Goal: Find contact information: Find contact information

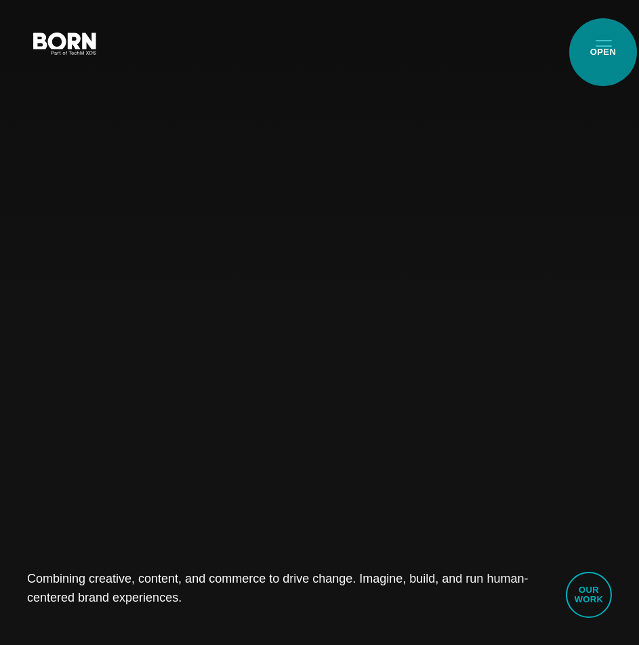
click at [603, 52] on button "Primary Menu" at bounding box center [603, 42] width 33 height 28
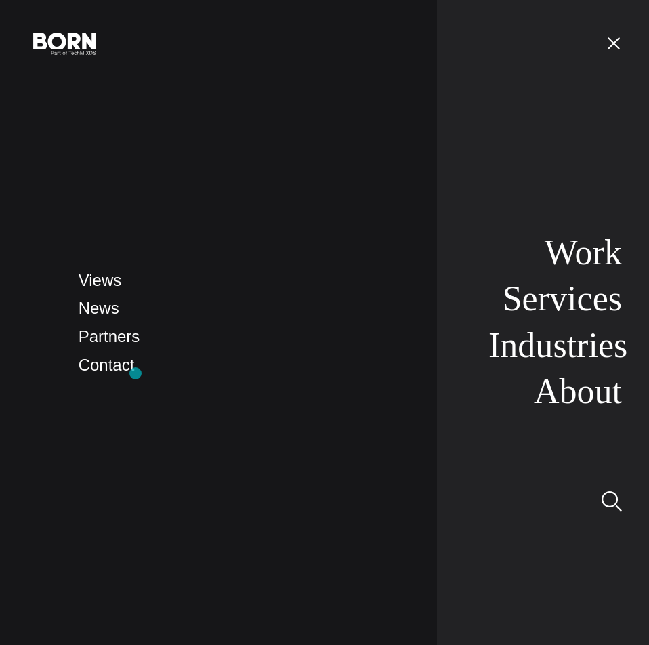
click at [135, 373] on li "Contact" at bounding box center [248, 365] width 339 height 26
click at [129, 370] on link "Contact" at bounding box center [107, 364] width 56 height 18
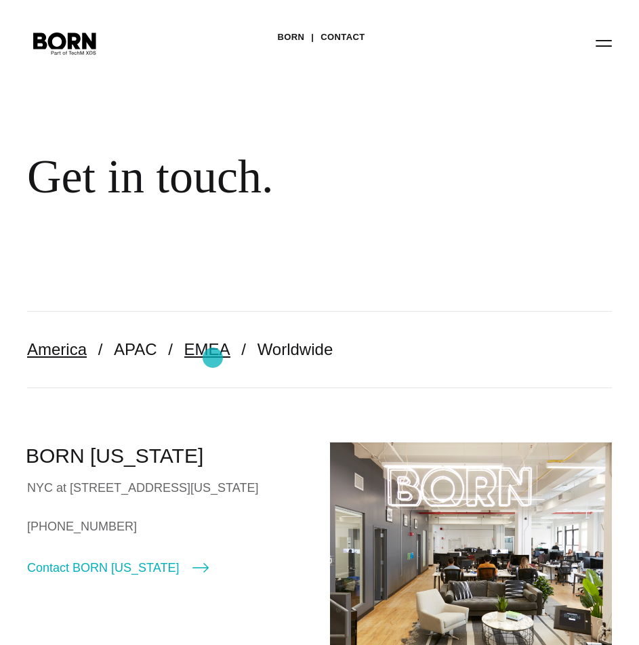
click at [213, 358] on link "EMEA" at bounding box center [207, 349] width 46 height 18
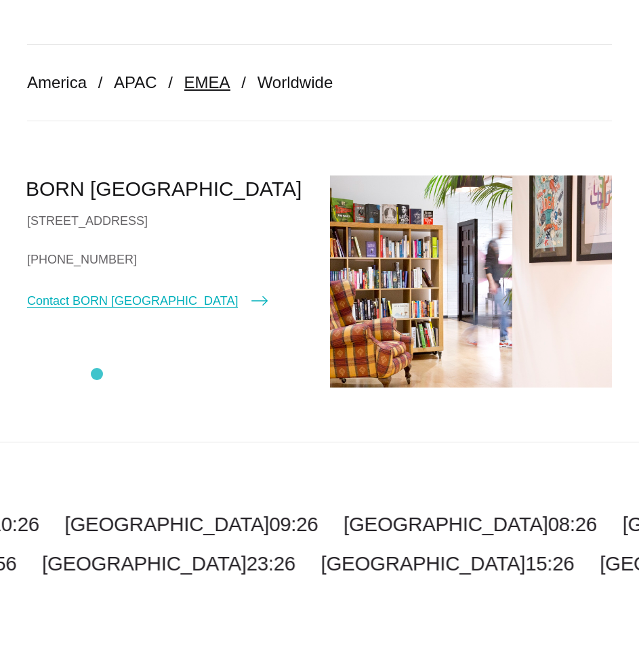
scroll to position [271, 0]
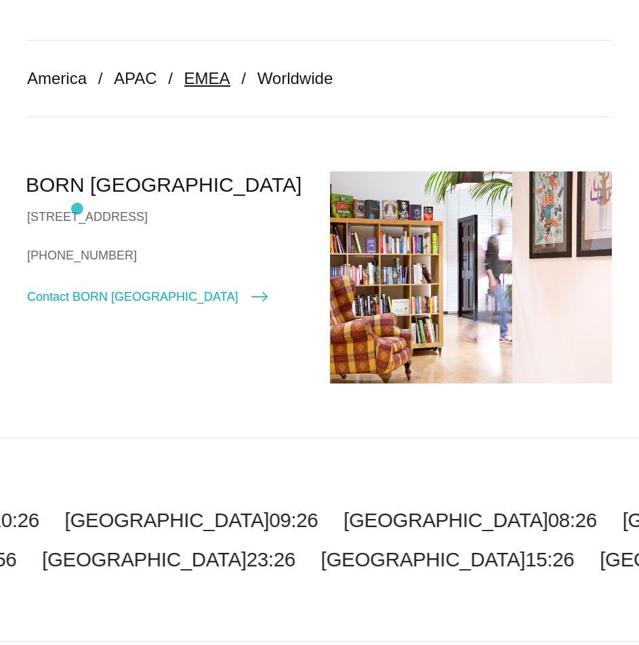
click at [77, 208] on div "[STREET_ADDRESS]" at bounding box center [168, 217] width 282 height 20
drag, startPoint x: 108, startPoint y: 234, endPoint x: 123, endPoint y: 234, distance: 14.9
click at [123, 227] on div "[STREET_ADDRESS]" at bounding box center [168, 217] width 282 height 20
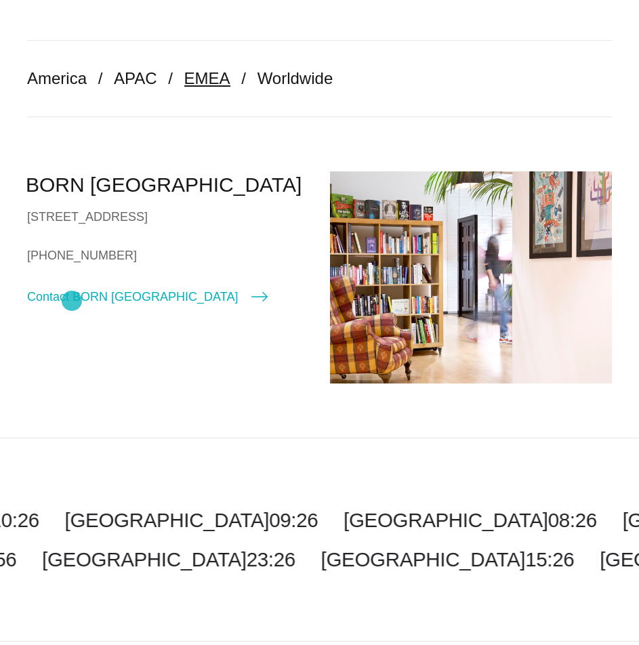
click at [72, 265] on link "[PHONE_NUMBER]" at bounding box center [168, 255] width 282 height 20
drag, startPoint x: 27, startPoint y: 309, endPoint x: 56, endPoint y: 307, distance: 28.5
click at [28, 306] on div "BORN London 90/92 Pentonville Rd London N1 9HS United Kingdom +44 (0)20 7520 86…" at bounding box center [168, 238] width 282 height 135
click at [72, 265] on link "[PHONE_NUMBER]" at bounding box center [168, 255] width 282 height 20
drag, startPoint x: 91, startPoint y: 340, endPoint x: 41, endPoint y: 339, distance: 50.1
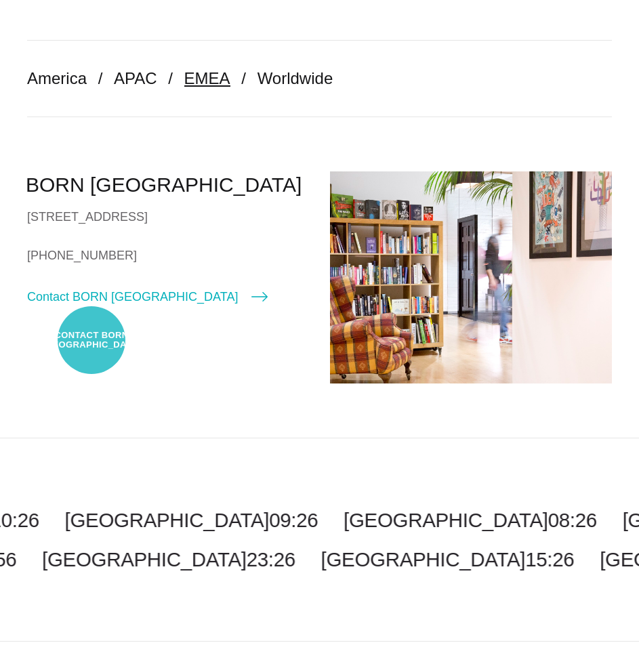
click at [40, 306] on link "Contact BORN [GEOGRAPHIC_DATA]" at bounding box center [147, 296] width 240 height 19
select select "******"
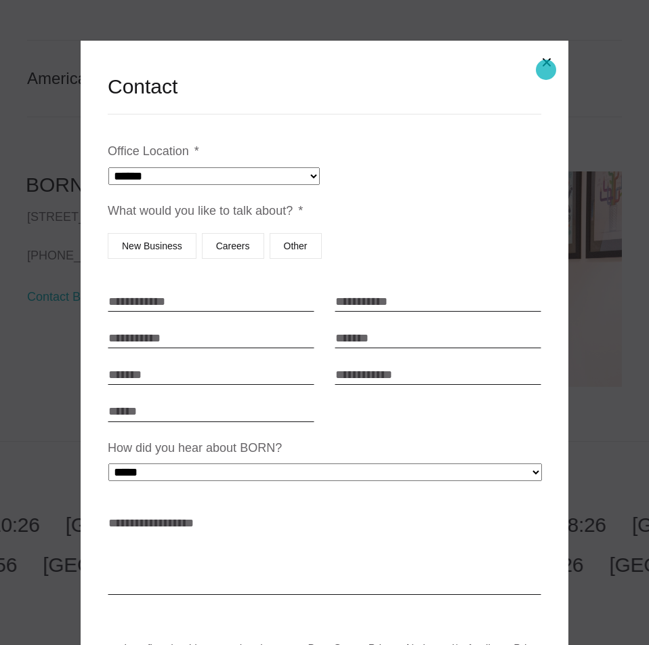
click at [544, 69] on button "Close modal" at bounding box center [546, 62] width 33 height 33
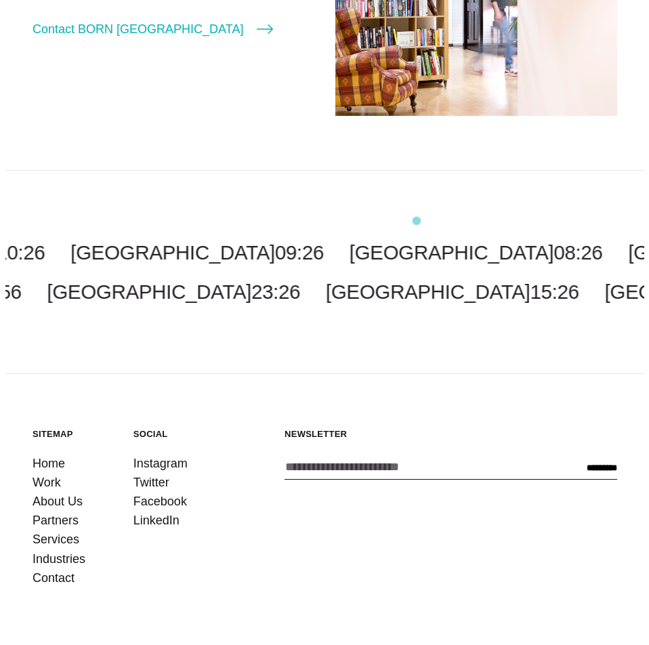
scroll to position [542, 0]
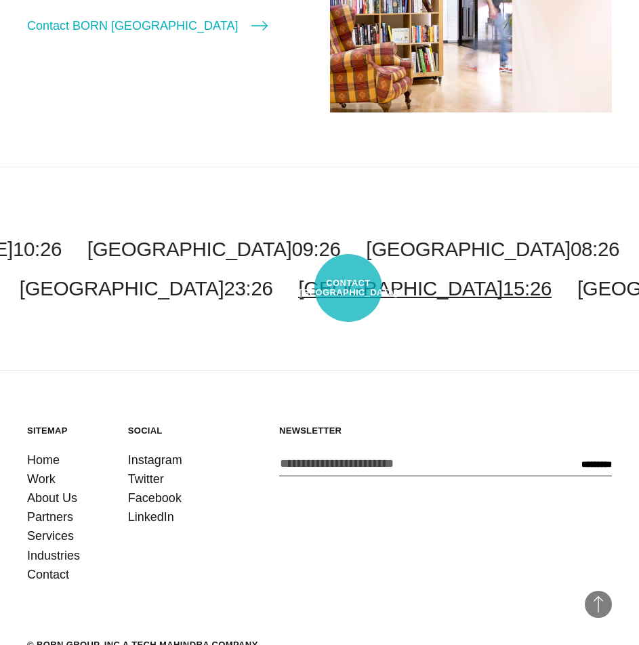
drag, startPoint x: 327, startPoint y: 301, endPoint x: 348, endPoint y: 288, distance: 24.6
click at [348, 288] on link "London 15:26" at bounding box center [424, 288] width 253 height 22
select select "******"
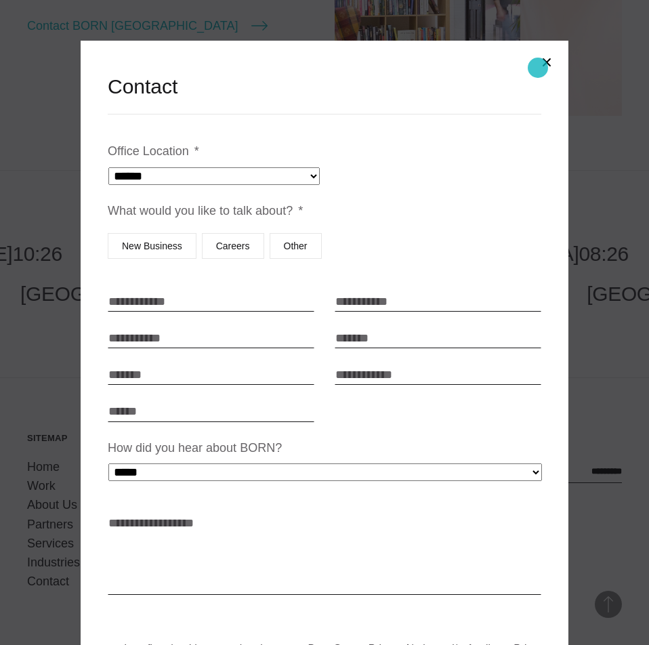
click at [538, 68] on button "Close modal" at bounding box center [546, 62] width 33 height 33
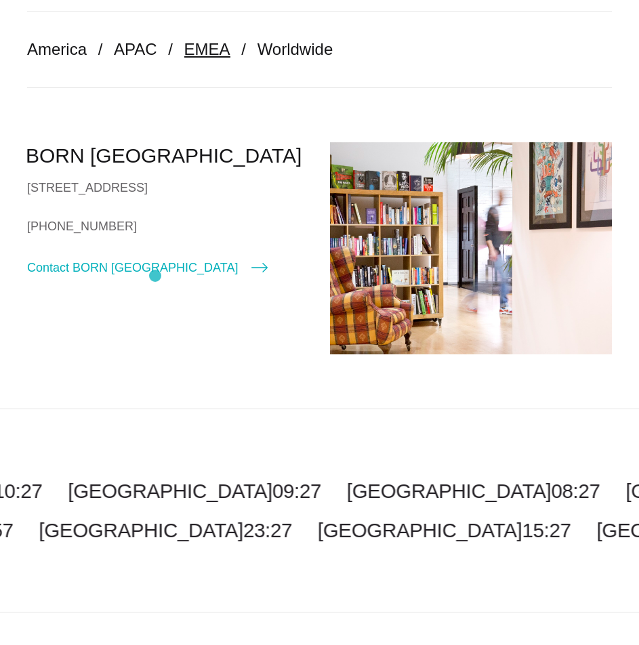
scroll to position [276, 0]
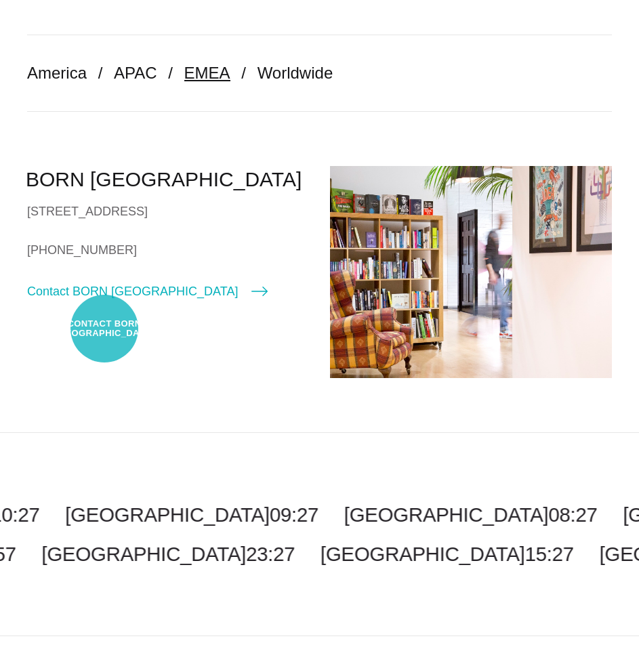
click at [105, 301] on link "Contact BORN [GEOGRAPHIC_DATA]" at bounding box center [147, 291] width 240 height 19
select select "******"
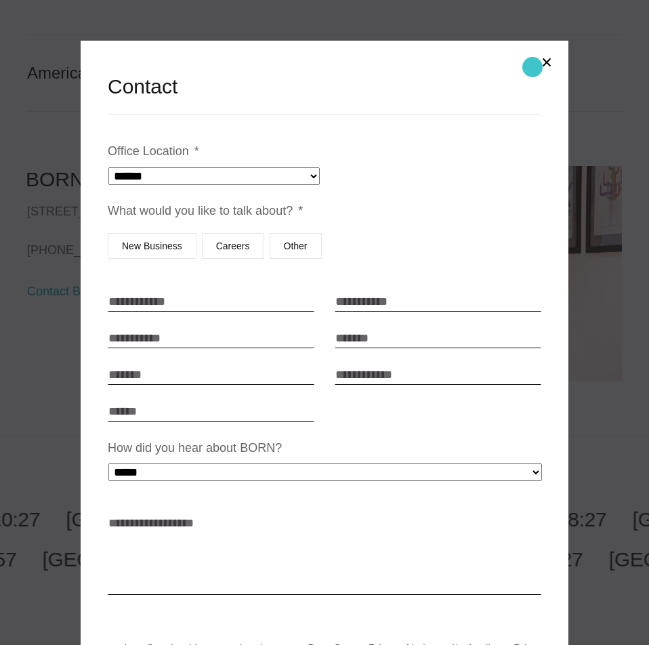
click at [539, 68] on button "Close modal" at bounding box center [546, 62] width 33 height 33
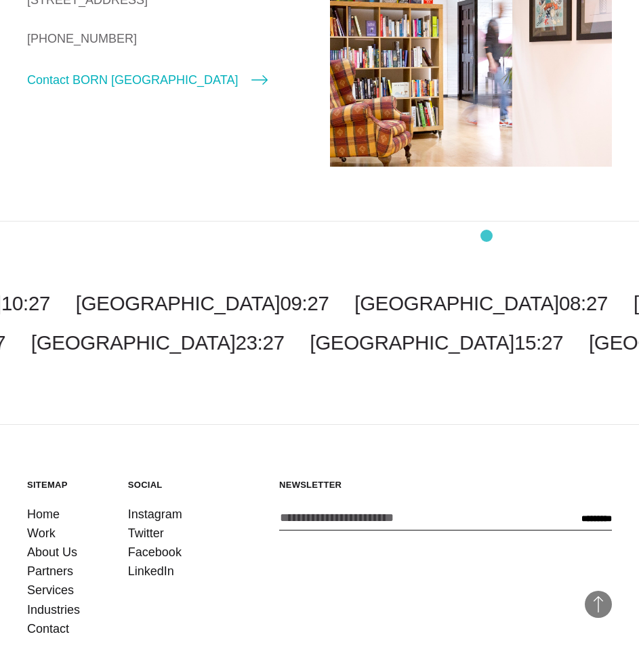
scroll to position [624, 0]
